Goal: Complete application form

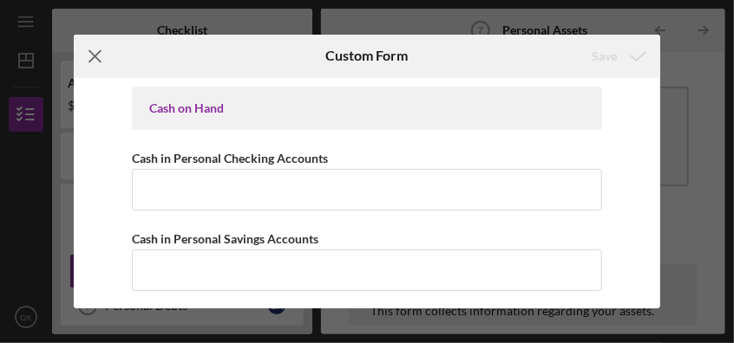
click at [96, 50] on icon "Icon/Menu Close" at bounding box center [95, 56] width 43 height 43
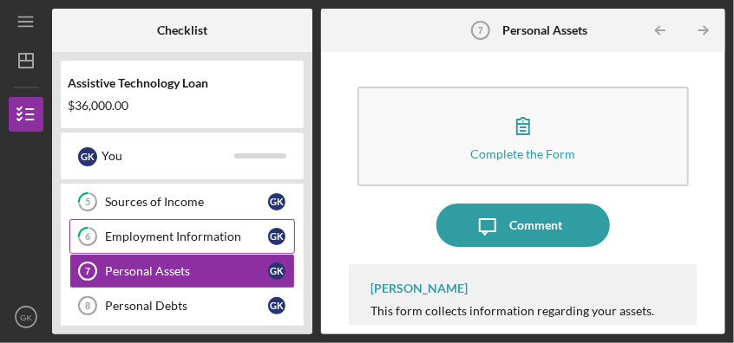
click at [138, 233] on div "Employment Information" at bounding box center [186, 237] width 163 height 14
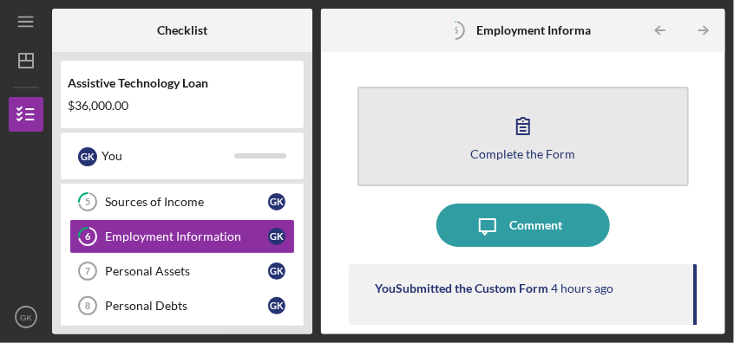
click at [517, 121] on icon "button" at bounding box center [523, 126] width 12 height 16
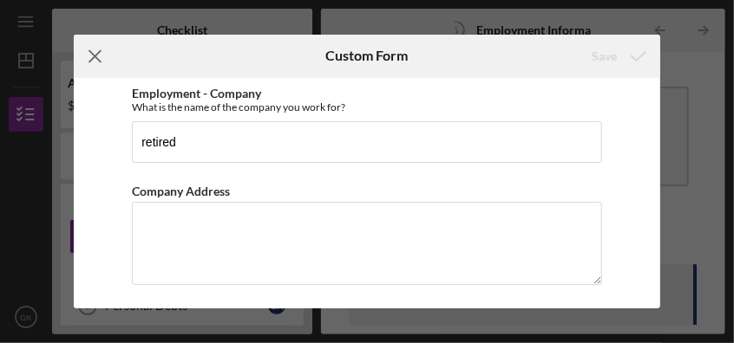
click at [97, 55] on icon "Icon/Menu Close" at bounding box center [95, 56] width 43 height 43
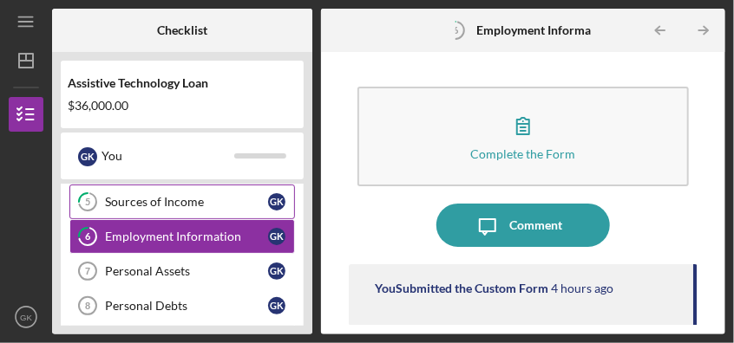
click at [152, 196] on div "Sources of Income" at bounding box center [186, 202] width 163 height 14
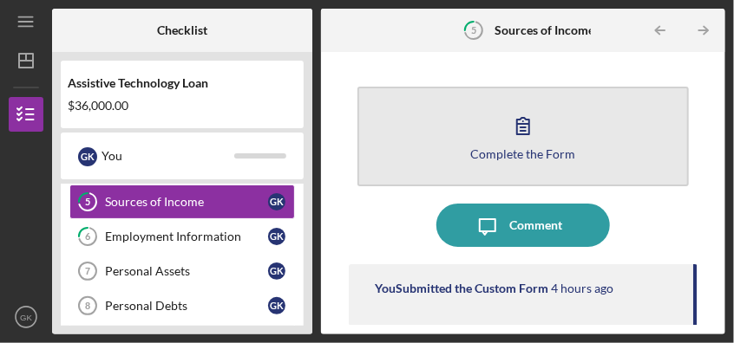
click at [525, 124] on icon "button" at bounding box center [523, 126] width 12 height 16
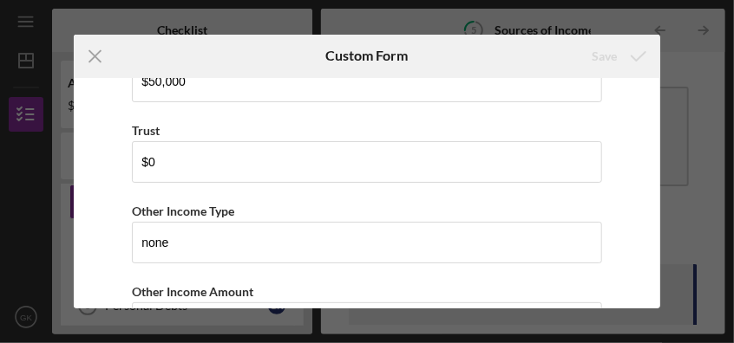
scroll to position [954, 0]
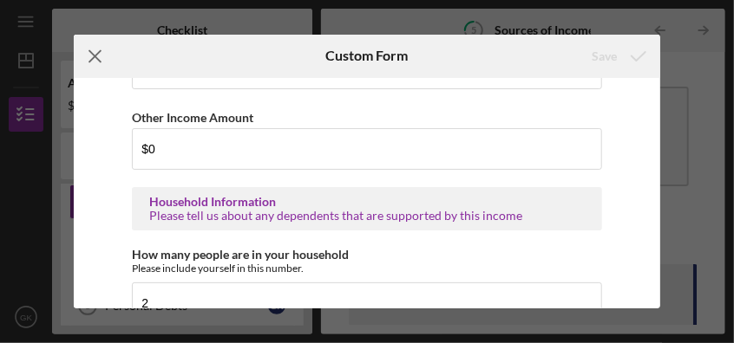
click at [90, 52] on line at bounding box center [94, 55] width 11 height 11
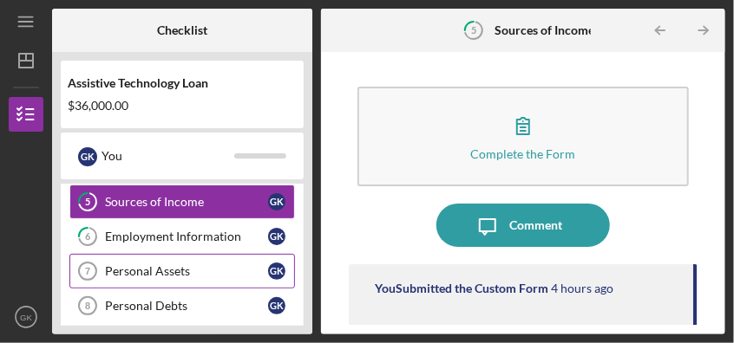
click at [181, 264] on div "Personal Assets" at bounding box center [186, 271] width 163 height 14
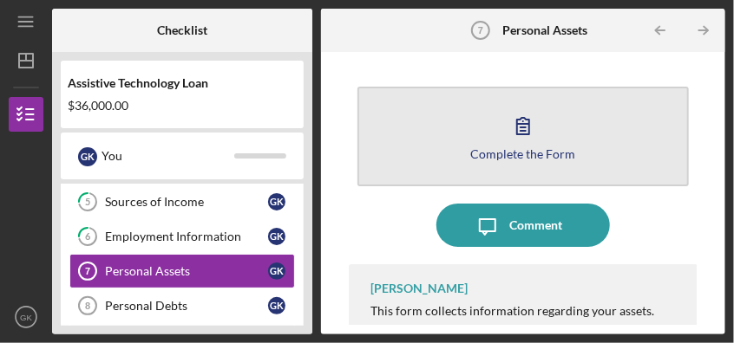
click at [520, 119] on icon "button" at bounding box center [522, 125] width 43 height 43
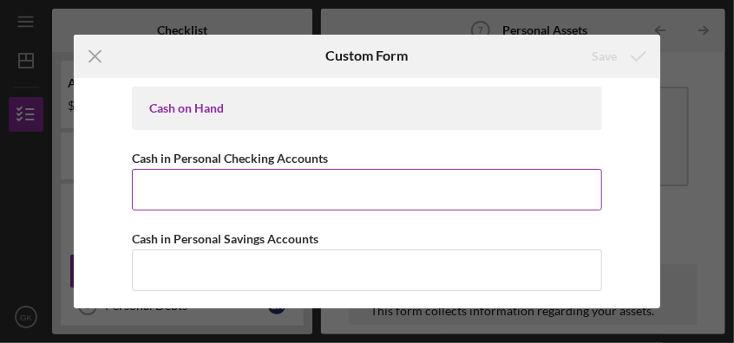
click at [219, 184] on input "Cash in Personal Checking Accounts" at bounding box center [366, 190] width 469 height 42
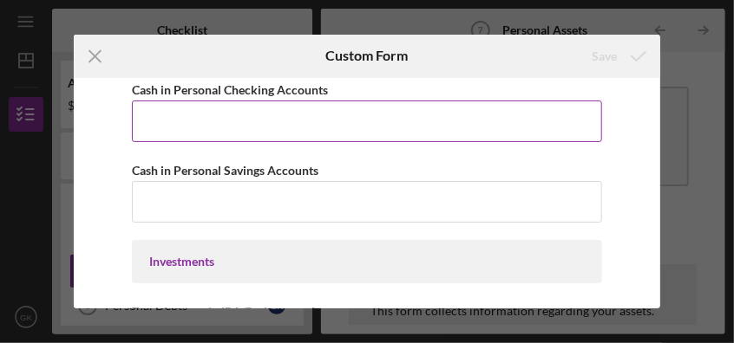
scroll to position [86, 0]
